Goal: Task Accomplishment & Management: Use online tool/utility

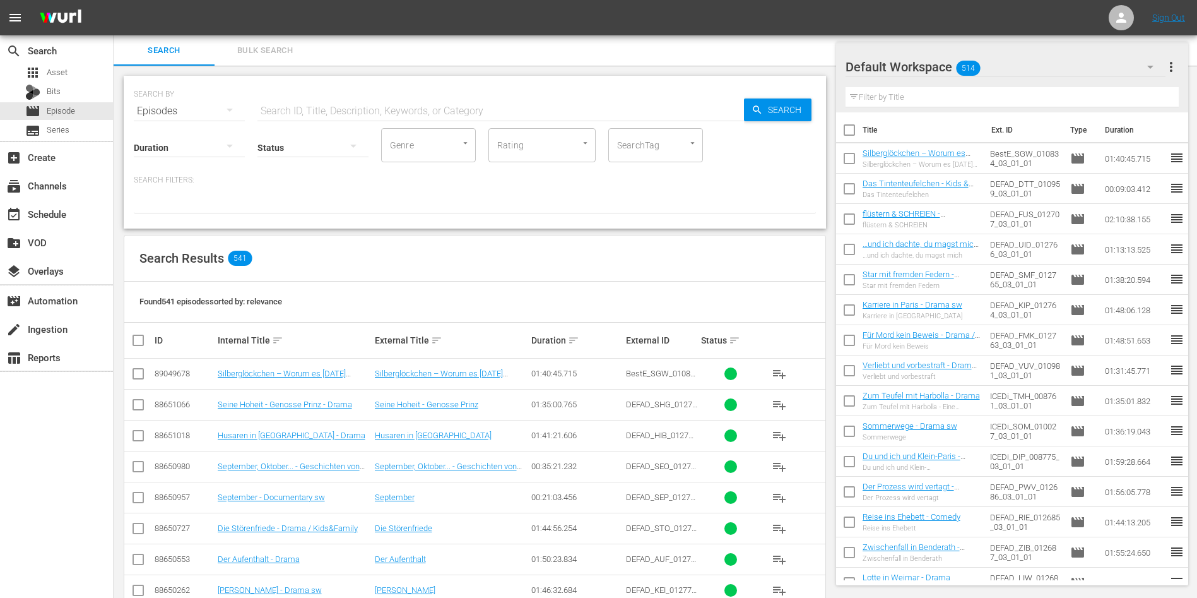
scroll to position [55, 0]
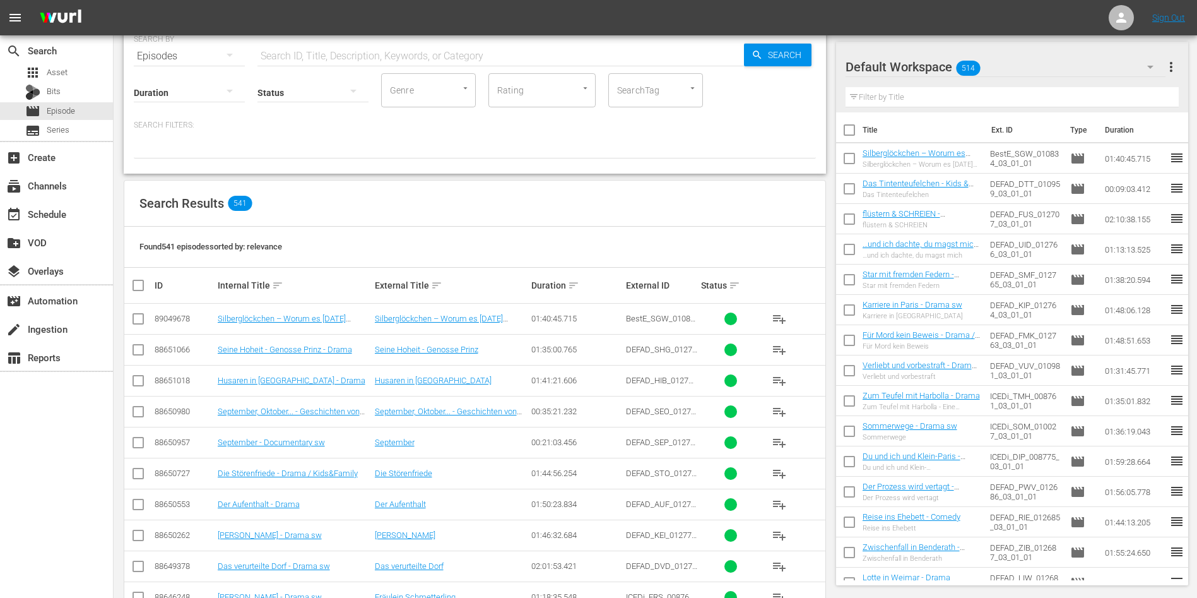
click at [23, 340] on div "create Ingestion" at bounding box center [56, 328] width 113 height 28
click at [37, 337] on div "create Ingestion" at bounding box center [56, 327] width 113 height 25
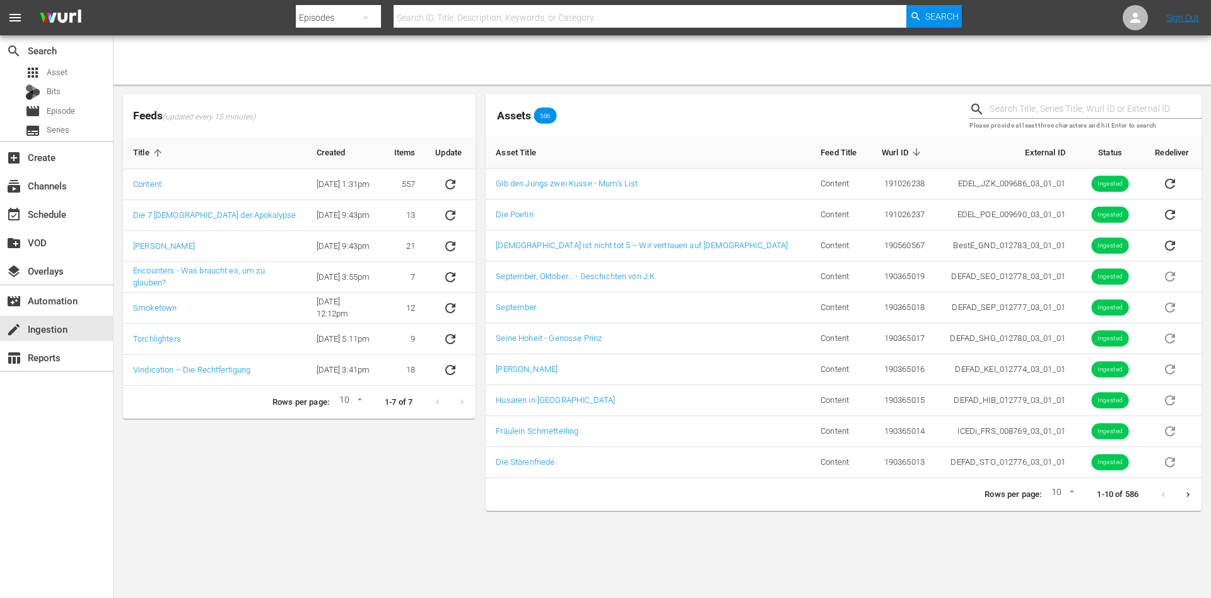
click at [360, 464] on div "Feeds (updated every 15 minutes) Title Created Items Update Content 10/4/23 @ 1…" at bounding box center [299, 302] width 363 height 427
click at [103, 331] on div "create Ingestion" at bounding box center [56, 327] width 113 height 25
click at [54, 361] on div "table_chart Reports" at bounding box center [35, 355] width 71 height 11
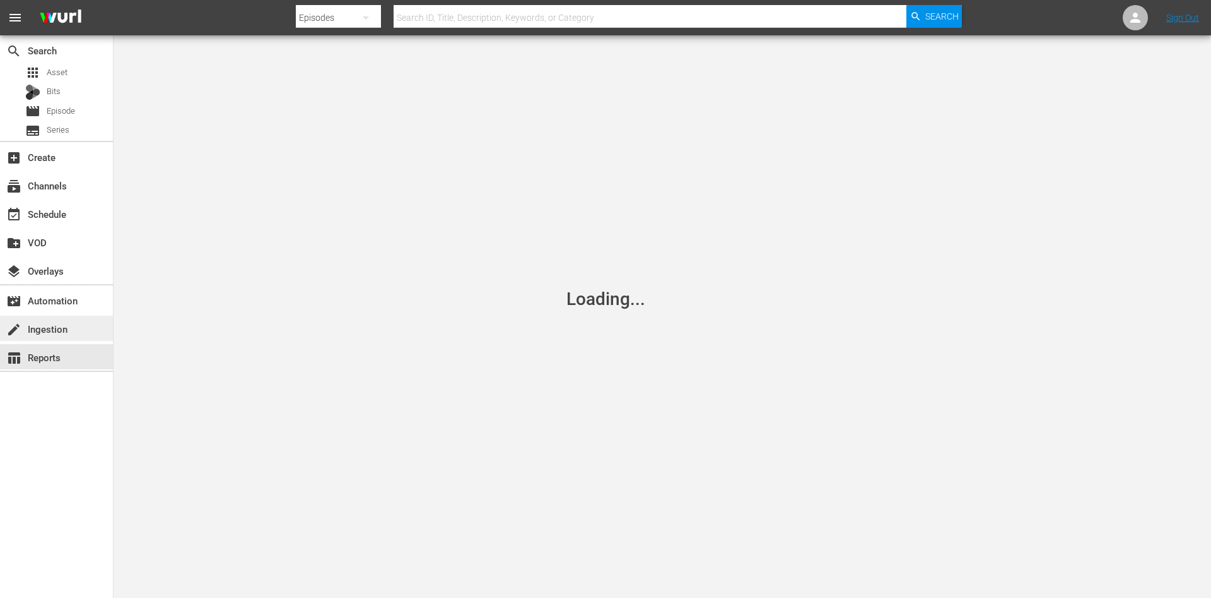
click at [82, 322] on div "create Ingestion" at bounding box center [56, 327] width 113 height 25
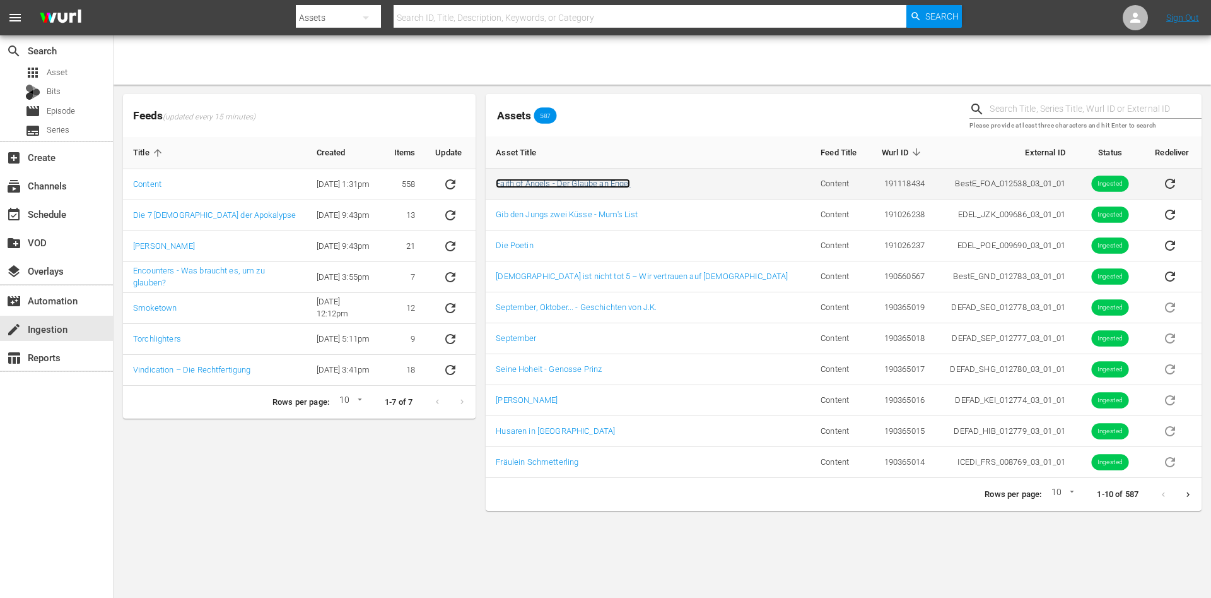
click at [527, 183] on link "Faith of Angels - Der Glaube an Engel" at bounding box center [563, 183] width 134 height 9
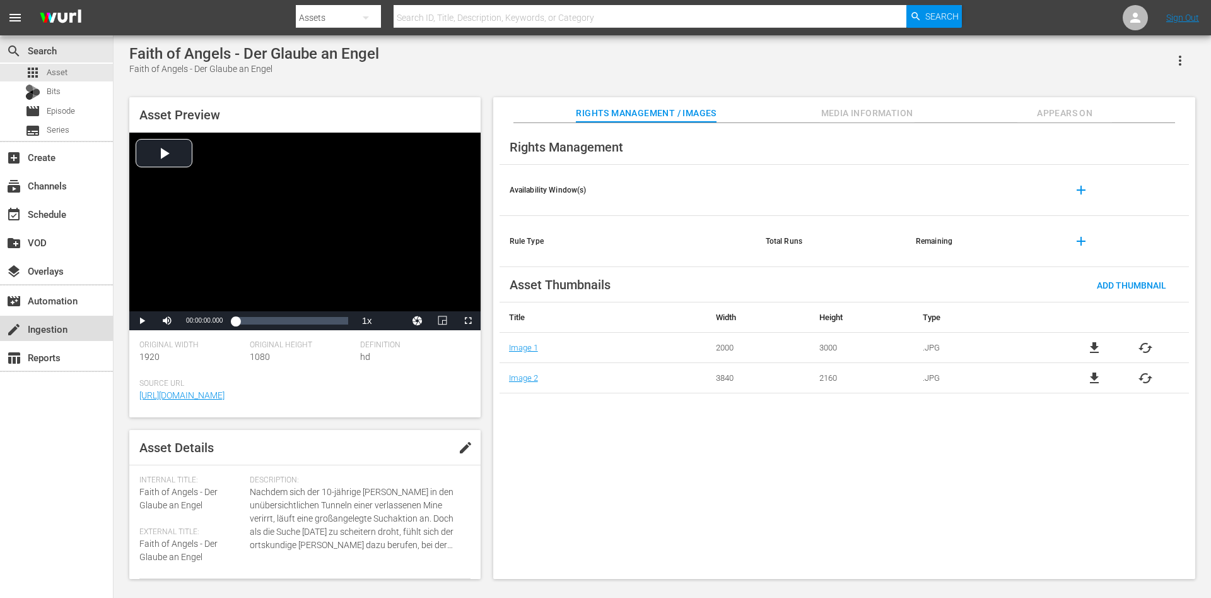
click at [101, 334] on div "create Ingestion" at bounding box center [56, 327] width 113 height 25
